Goal: Information Seeking & Learning: Learn about a topic

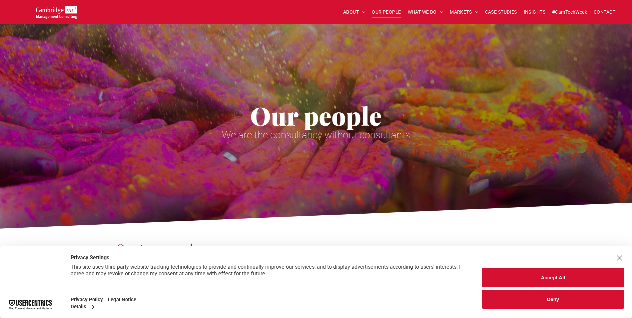
scroll to position [1700, 0]
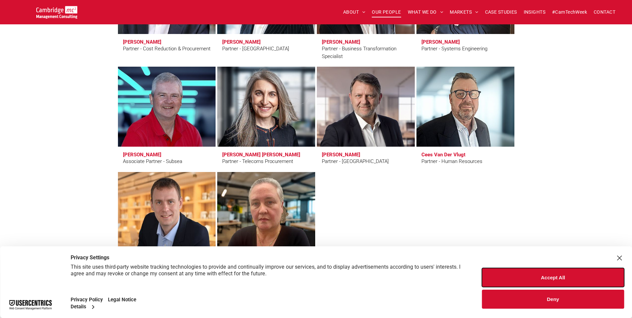
click at [546, 276] on button "Accept All" at bounding box center [553, 277] width 142 height 19
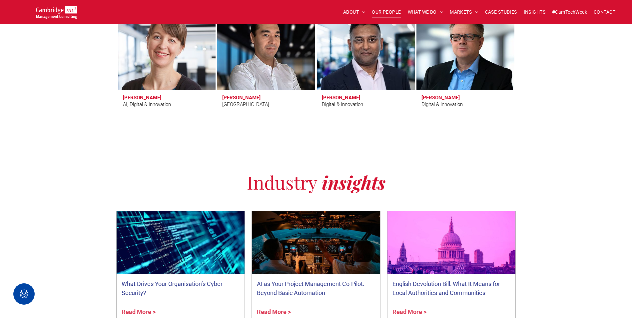
scroll to position [2100, 0]
